Goal: Transaction & Acquisition: Obtain resource

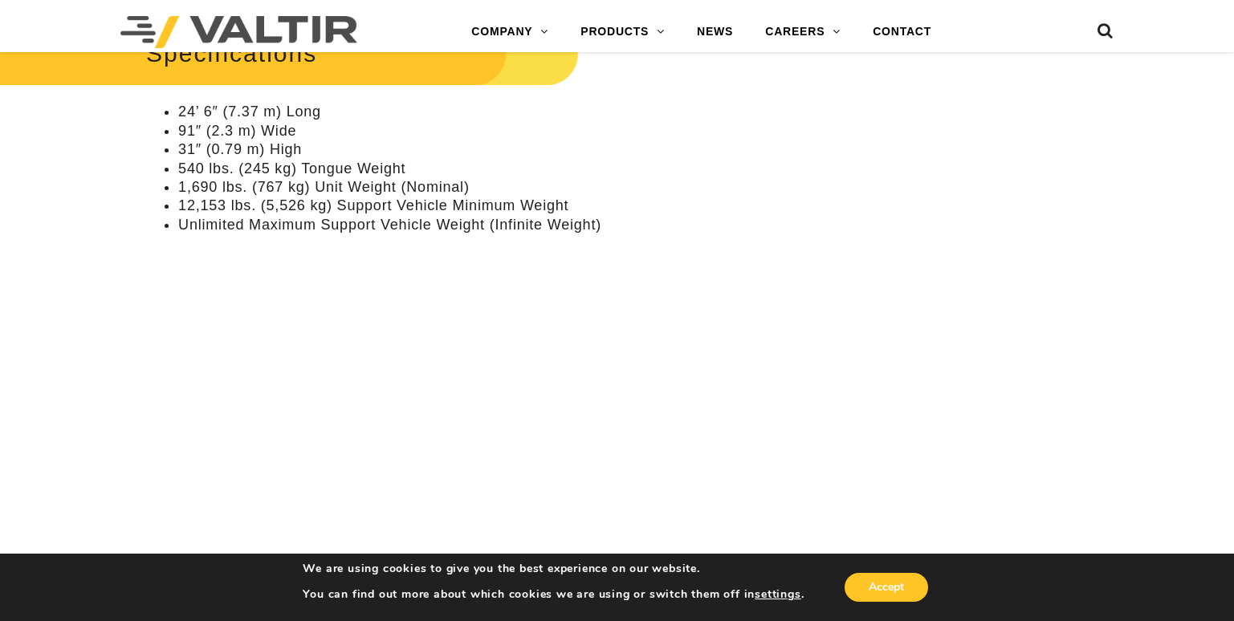
scroll to position [1284, 0]
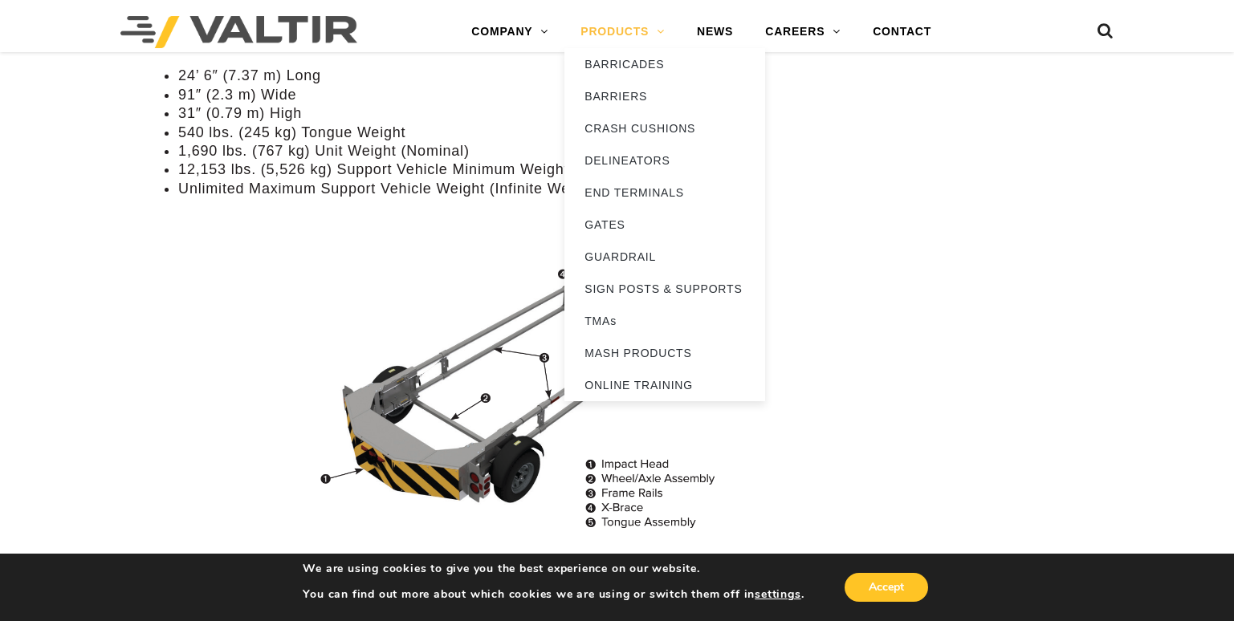
click at [661, 30] on link "PRODUCTS" at bounding box center [622, 32] width 116 height 32
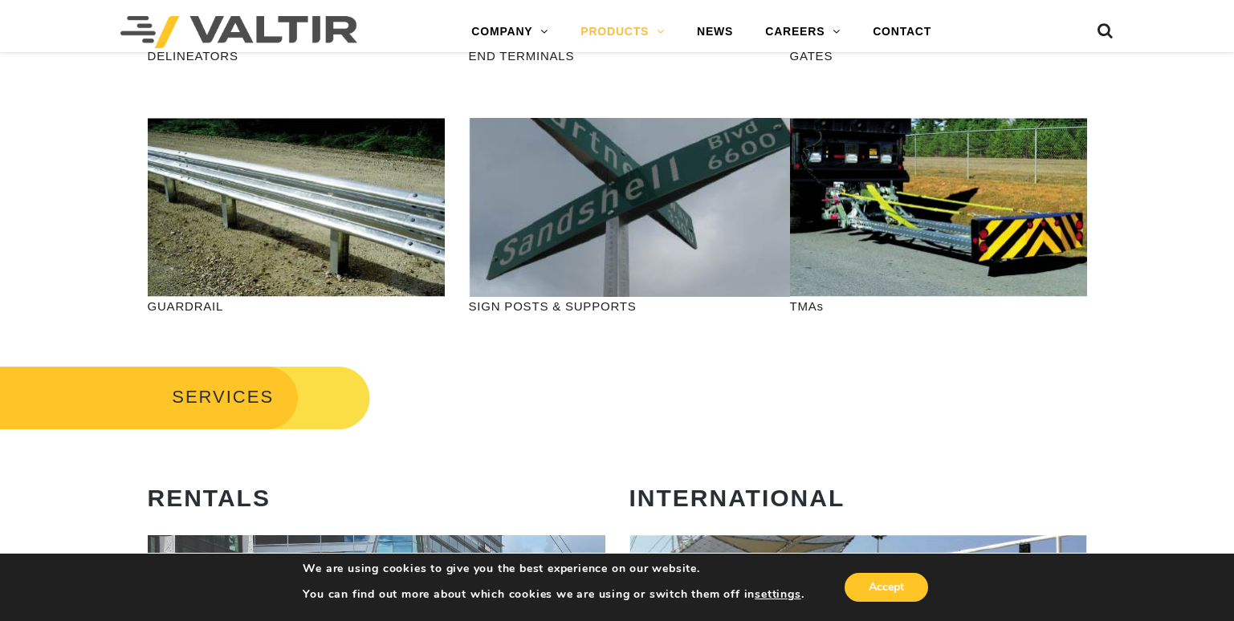
scroll to position [562, 0]
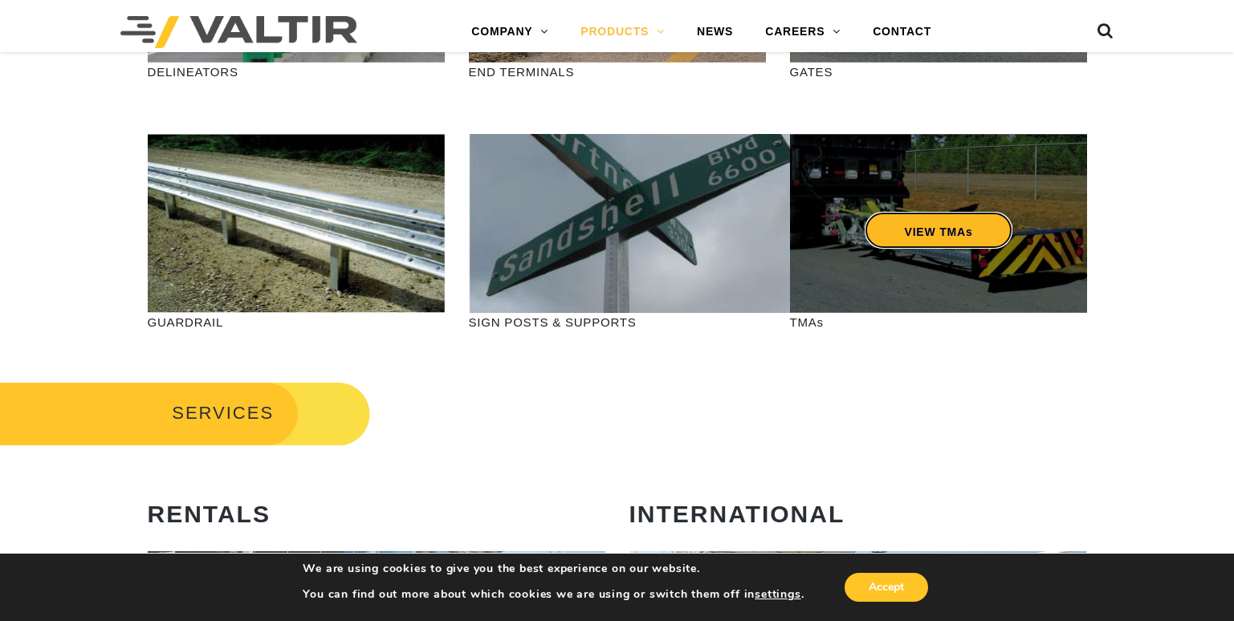
click at [930, 234] on link "VIEW TMAs" at bounding box center [938, 230] width 148 height 37
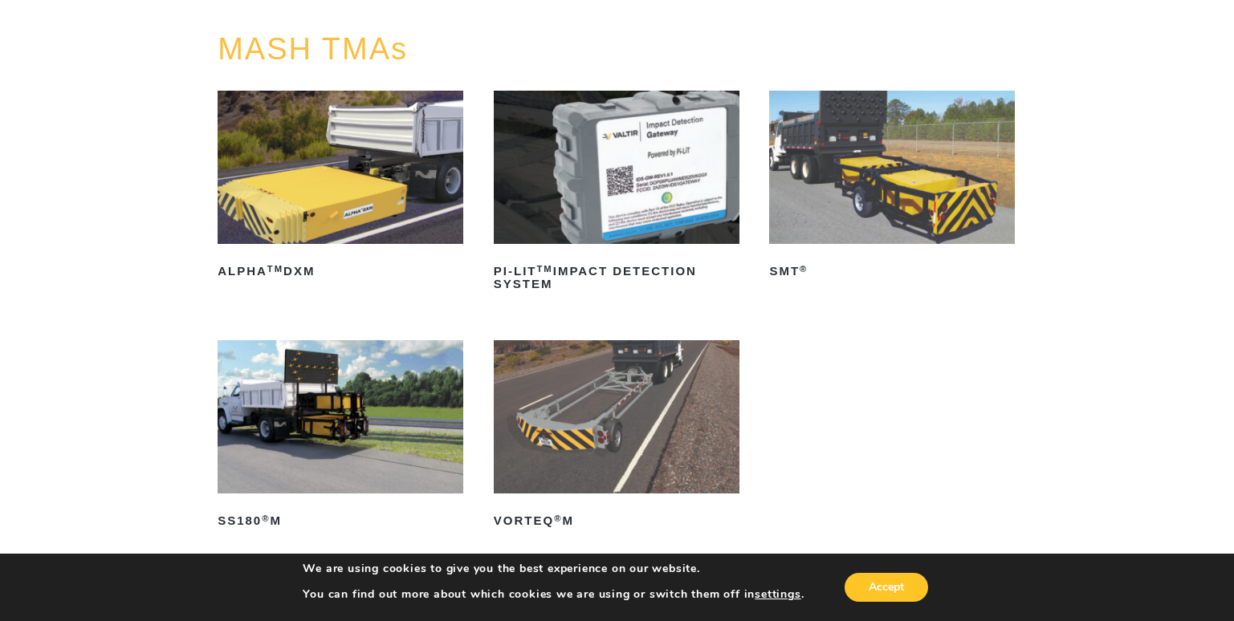
scroll to position [161, 0]
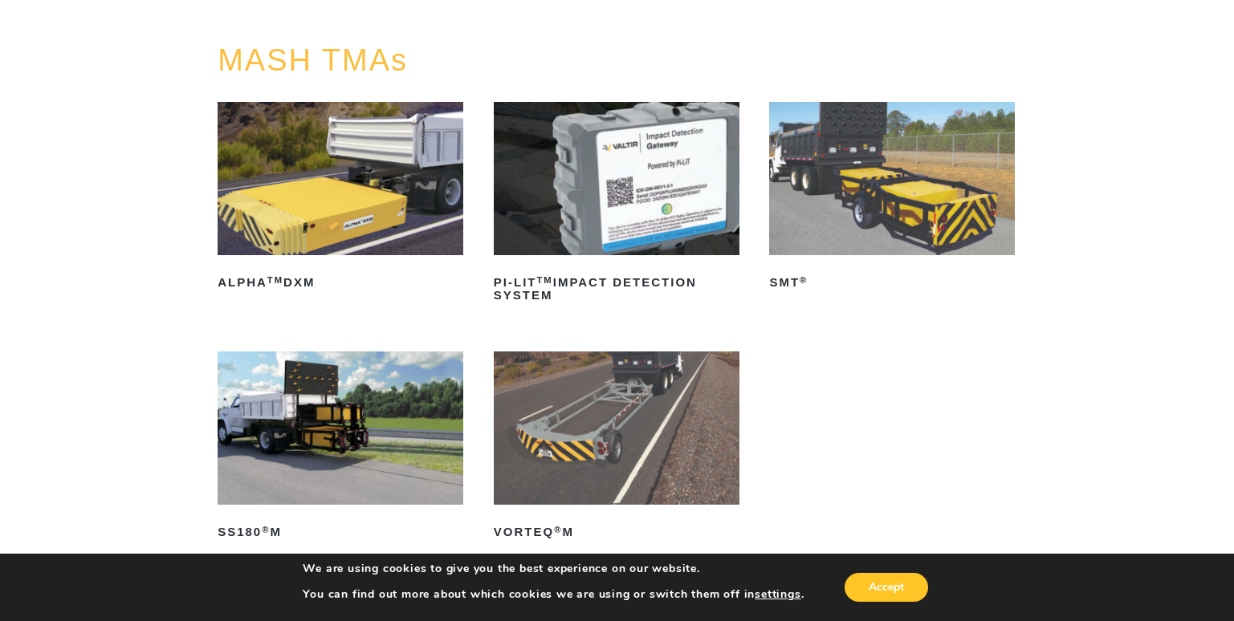
click at [591, 421] on img at bounding box center [617, 428] width 246 height 153
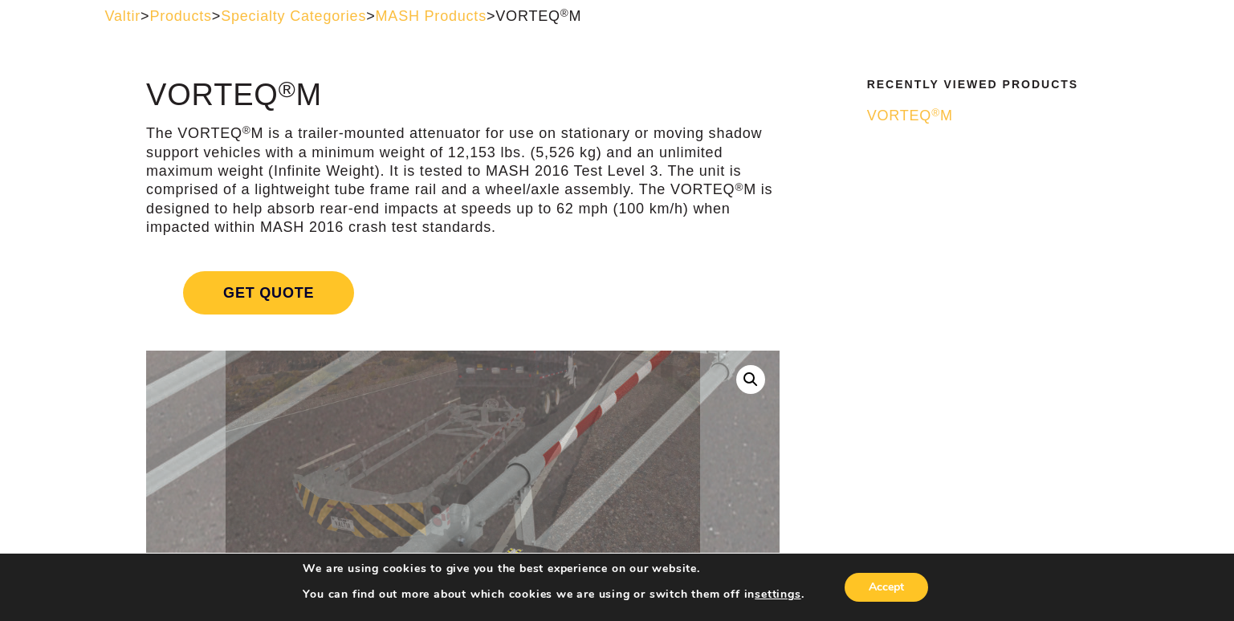
scroll to position [80, 0]
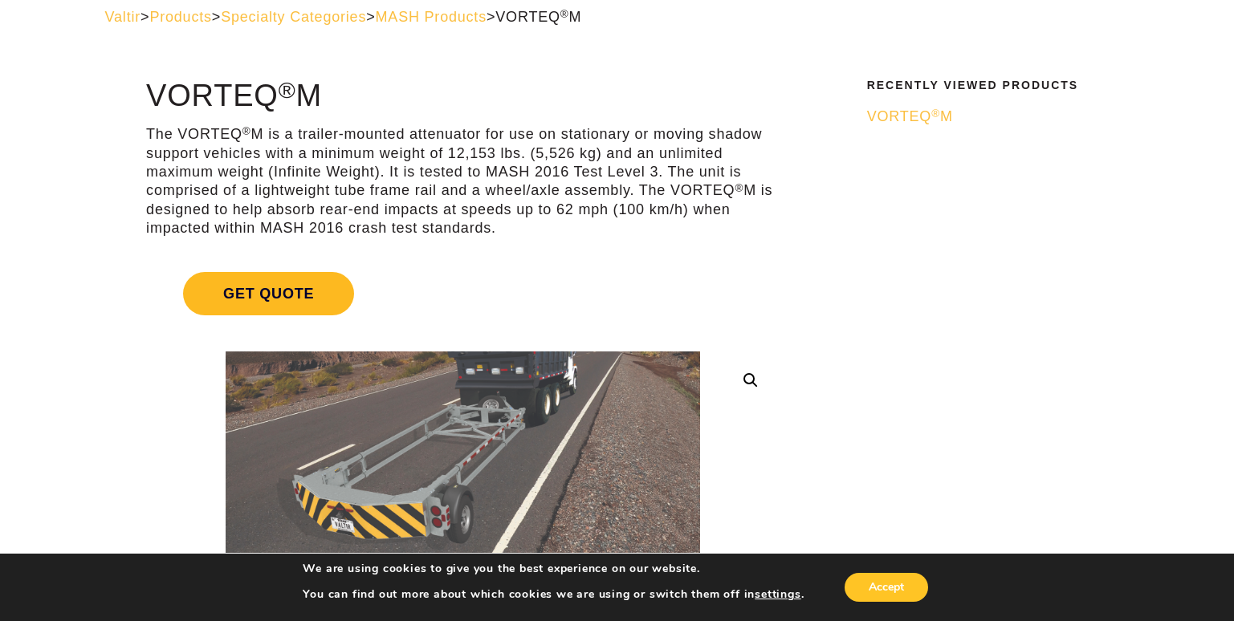
click at [270, 291] on span "Get Quote" at bounding box center [268, 293] width 171 height 43
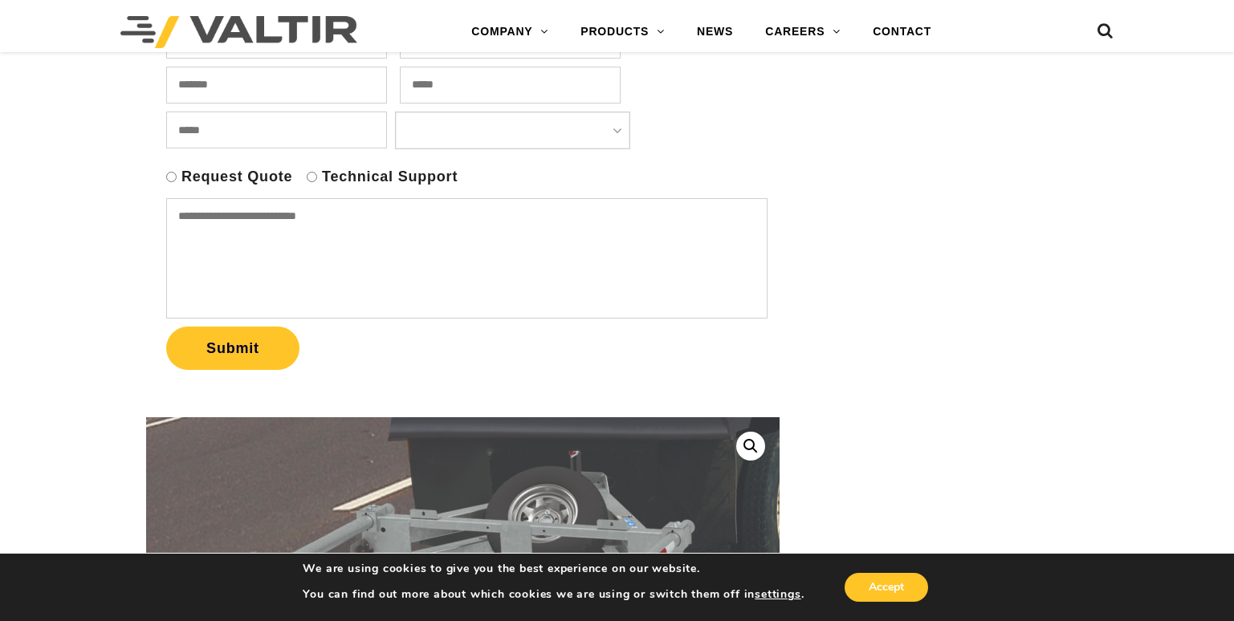
scroll to position [482, 0]
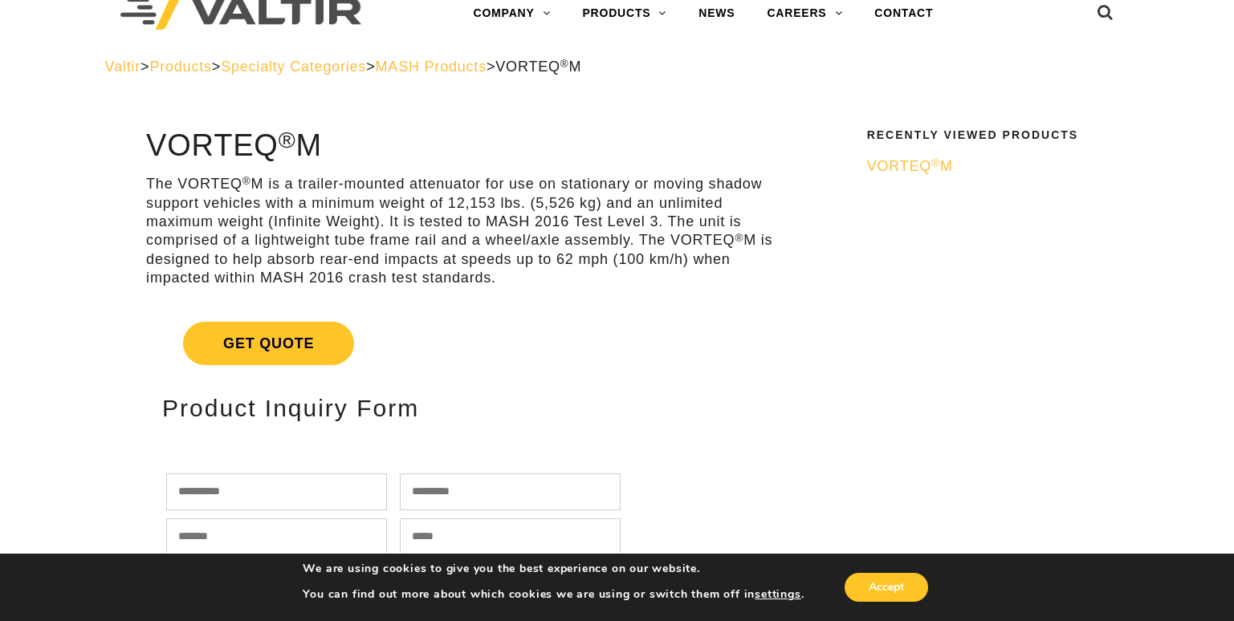
scroll to position [0, 0]
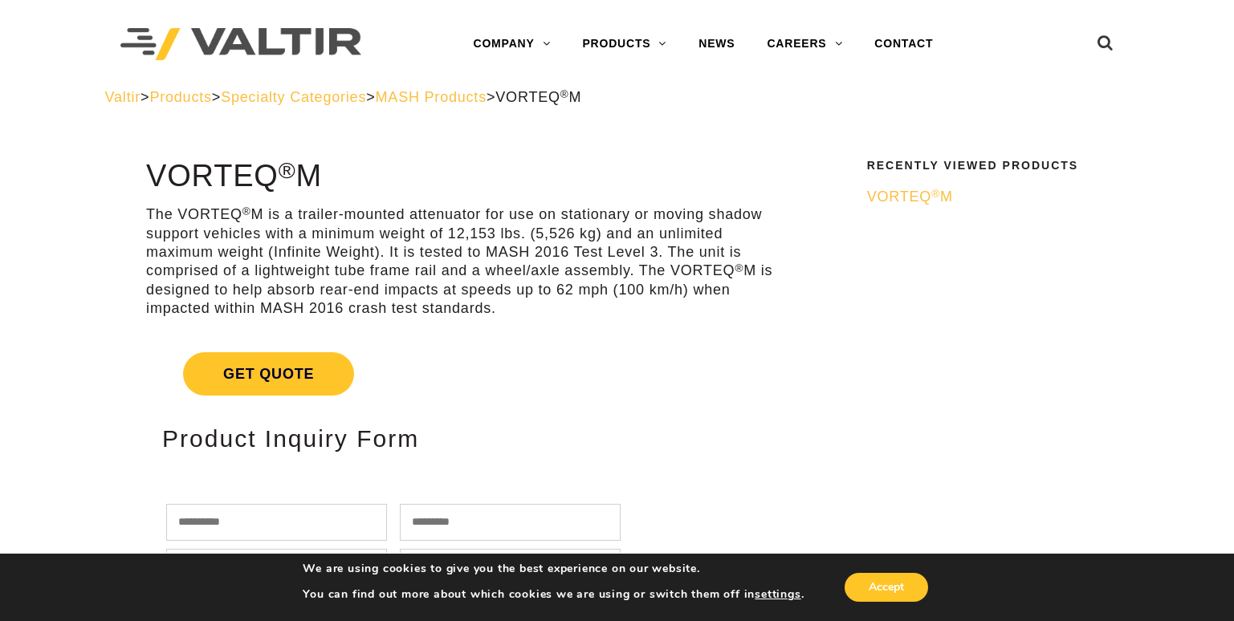
scroll to position [80, 0]
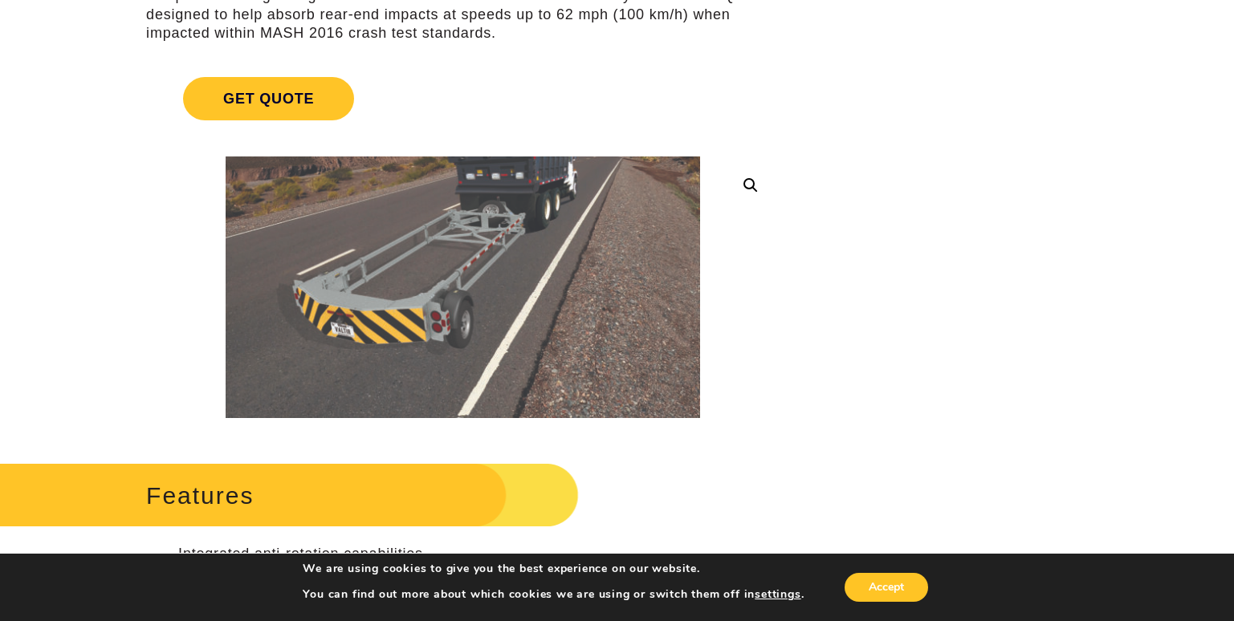
scroll to position [321, 0]
